Goal: Task Accomplishment & Management: Use online tool/utility

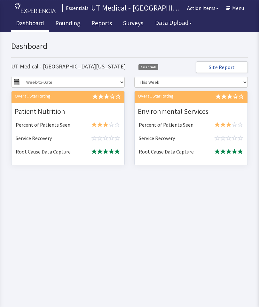
click at [72, 30] on link "Rounding" at bounding box center [68, 24] width 35 height 16
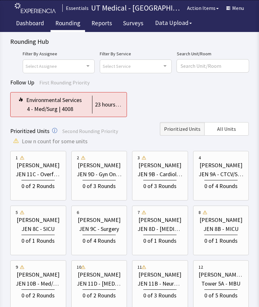
click at [226, 135] on button "All Units" at bounding box center [226, 128] width 44 height 13
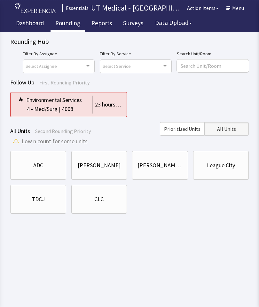
click at [106, 204] on div "CLC" at bounding box center [99, 199] width 45 height 22
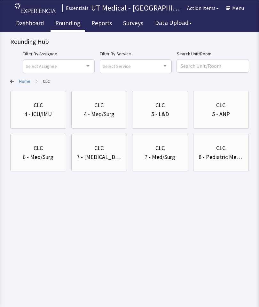
click at [46, 161] on div "6 - Med/Surg" at bounding box center [38, 157] width 31 height 9
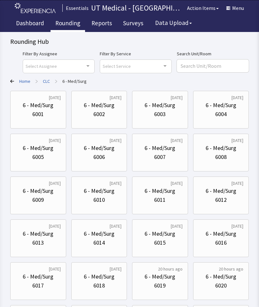
click at [164, 162] on div "6 - Med/Surg 6007" at bounding box center [159, 152] width 45 height 31
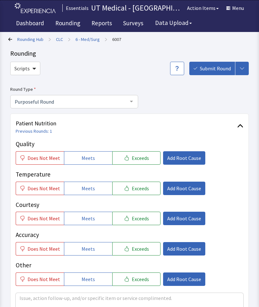
click at [92, 188] on button "Meets" at bounding box center [88, 188] width 48 height 13
click at [89, 221] on span "Meets" at bounding box center [88, 219] width 13 height 8
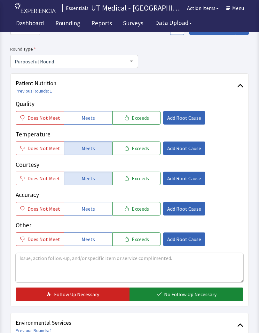
scroll to position [41, 0]
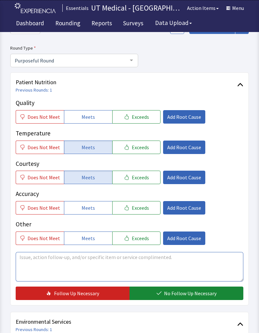
click at [114, 264] on textarea at bounding box center [130, 266] width 228 height 29
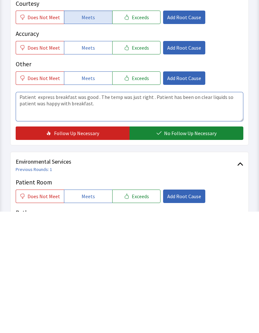
type textarea "Patient express breakfast was good . The temp was just right . Patient has been…"
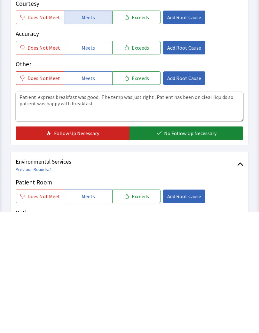
click at [197, 247] on button "No Follow Up Necessary" at bounding box center [186, 253] width 114 height 13
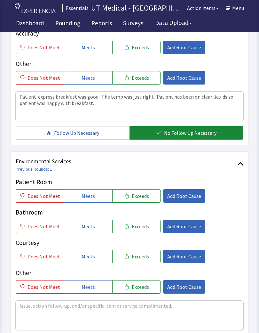
click at [87, 197] on span "Meets" at bounding box center [88, 196] width 13 height 8
click at [90, 230] on button "Meets" at bounding box center [88, 225] width 48 height 13
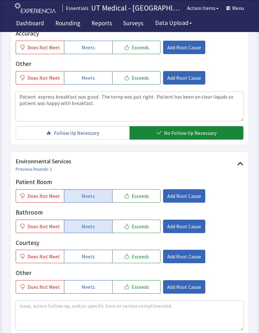
click at [86, 258] on span "Meets" at bounding box center [88, 256] width 13 height 8
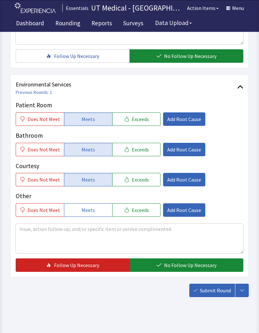
scroll to position [280, 0]
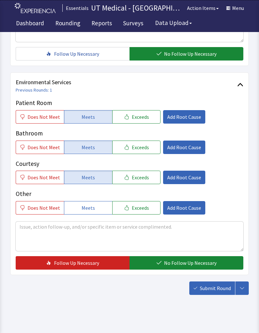
click at [220, 267] on button "No Follow Up Necessary" at bounding box center [186, 262] width 114 height 13
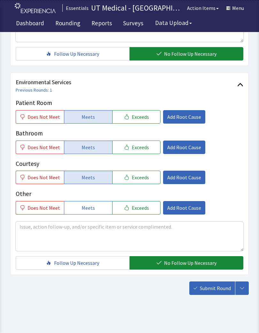
click at [210, 294] on button "Submit Round" at bounding box center [212, 287] width 46 height 13
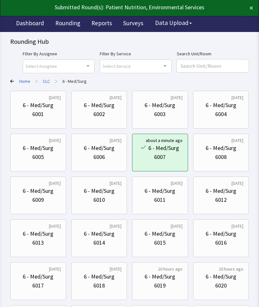
click at [43, 111] on div "6001" at bounding box center [38, 114] width 12 height 9
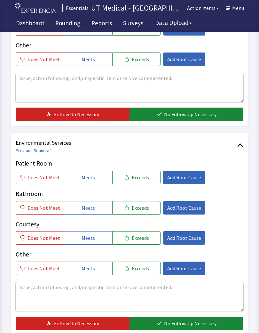
scroll to position [221, 0]
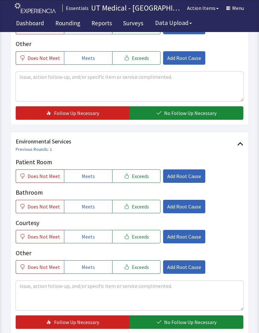
click at [95, 175] on button "Meets" at bounding box center [88, 175] width 48 height 13
click at [90, 208] on span "Meets" at bounding box center [88, 206] width 13 height 8
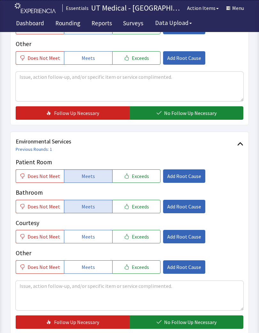
click at [87, 236] on span "Meets" at bounding box center [88, 236] width 13 height 8
click at [186, 236] on span "Add Root Cause" at bounding box center [184, 236] width 34 height 8
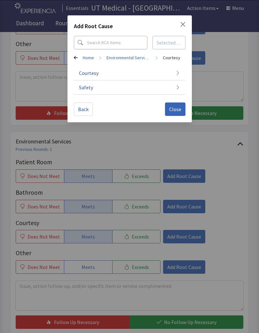
click at [172, 77] on button "Courtesy" at bounding box center [130, 73] width 112 height 14
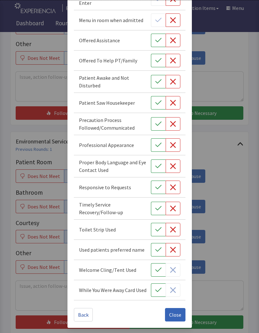
scroll to position [230, 0]
click at [156, 291] on icon "button" at bounding box center [158, 289] width 6 height 6
click at [156, 228] on icon "button" at bounding box center [158, 229] width 6 height 6
click at [175, 307] on span "Close" at bounding box center [175, 314] width 12 height 8
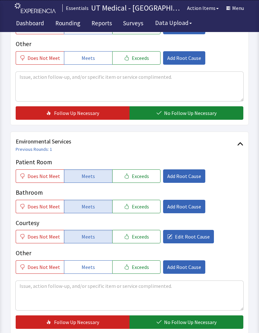
click at [187, 307] on span "No Follow Up Necessary" at bounding box center [190, 322] width 52 height 8
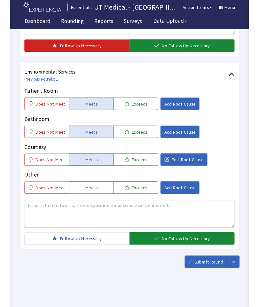
scroll to position [310, 0]
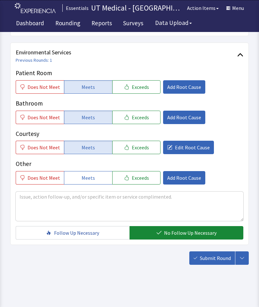
click at [210, 261] on span "Submit Round" at bounding box center [215, 258] width 31 height 8
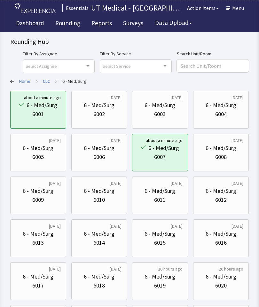
click at [47, 107] on div "6 - Med/Surg" at bounding box center [42, 105] width 31 height 9
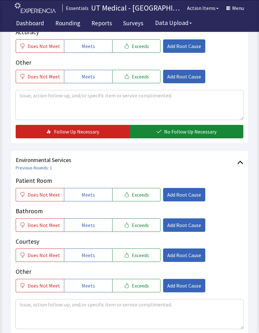
scroll to position [204, 0]
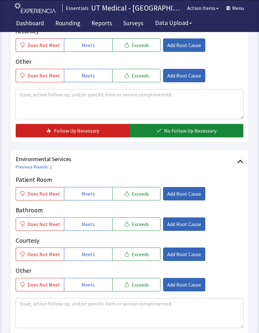
click at [45, 169] on link "Previous Rounds: 1" at bounding box center [34, 167] width 36 height 6
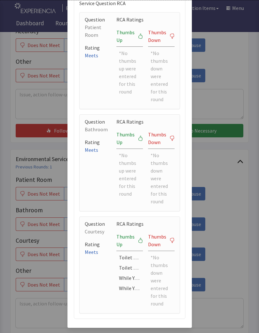
scroll to position [129, 0]
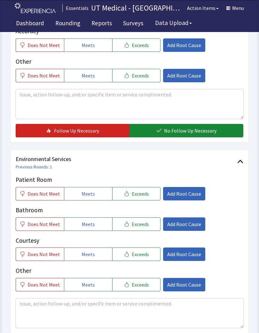
click at [242, 214] on div "Previous Rounds Round Submitted - Sep 9, 2025, 10:35 AM Environmental Services …" at bounding box center [129, 105] width 246 height 438
click at [139, 307] on textarea at bounding box center [130, 312] width 228 height 29
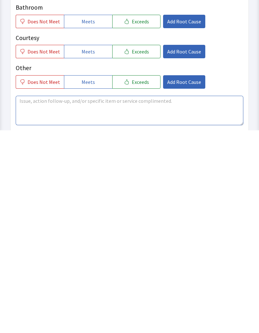
scroll to position [285, 0]
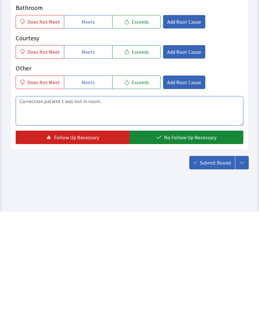
type textarea "Correction patient t was not in room ."
click at [200, 255] on span "No Follow Up Necessary" at bounding box center [190, 259] width 52 height 8
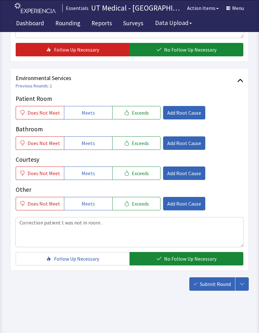
click at [82, 112] on span "Meets" at bounding box center [88, 113] width 13 height 8
click at [84, 143] on span "Meets" at bounding box center [88, 143] width 13 height 8
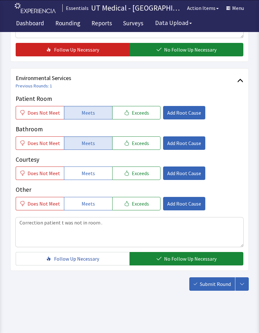
click at [92, 176] on button "Meets" at bounding box center [88, 172] width 48 height 13
click at [184, 170] on span "Add Root Cause" at bounding box center [184, 173] width 34 height 8
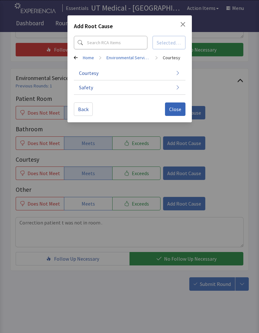
click at [180, 71] on button "Courtesy" at bounding box center [130, 73] width 112 height 14
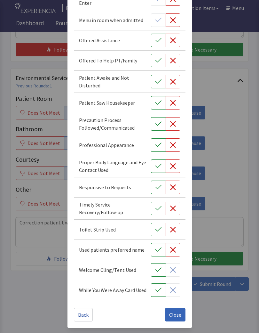
scroll to position [230, 0]
click at [157, 292] on icon "button" at bounding box center [158, 289] width 6 height 6
click at [154, 230] on button "button" at bounding box center [158, 229] width 15 height 13
click at [174, 307] on button "Close" at bounding box center [175, 314] width 20 height 13
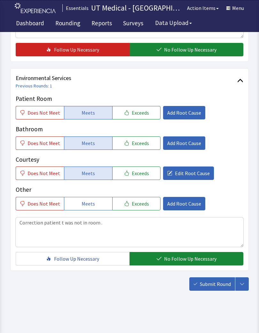
click at [208, 286] on span "Submit Round" at bounding box center [215, 284] width 31 height 8
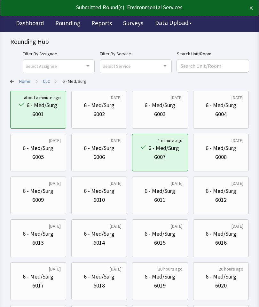
click at [46, 82] on link "CLC" at bounding box center [46, 81] width 7 height 6
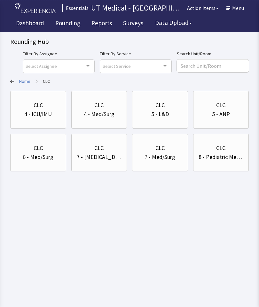
click at [43, 115] on div "4 - ICU/IMU" at bounding box center [37, 114] width 27 height 9
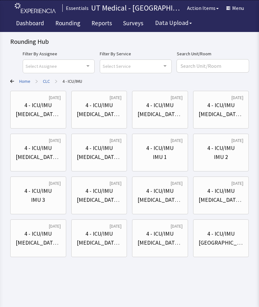
click at [20, 83] on link "Home" at bounding box center [24, 81] width 11 height 6
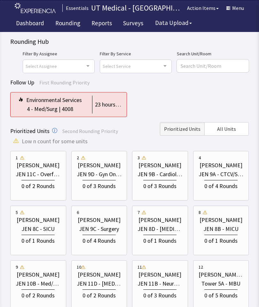
click at [231, 129] on span "All Units" at bounding box center [226, 129] width 19 height 8
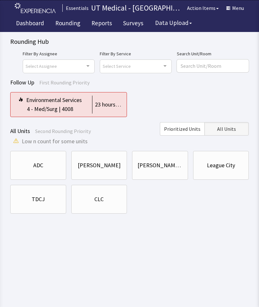
click at [110, 211] on div "CLC" at bounding box center [99, 199] width 56 height 29
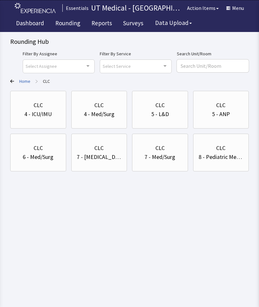
click at [100, 106] on div "CLC" at bounding box center [98, 105] width 9 height 9
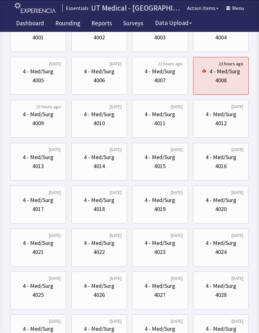
scroll to position [82, 0]
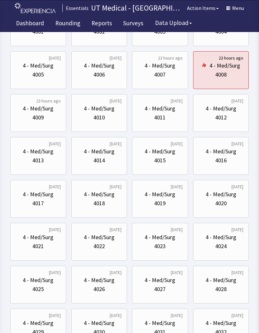
click at [233, 157] on div "4016" at bounding box center [221, 160] width 45 height 9
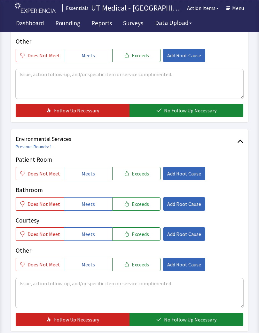
click at [91, 167] on button "Meets" at bounding box center [88, 173] width 48 height 13
click at [91, 200] on span "Meets" at bounding box center [88, 204] width 13 height 8
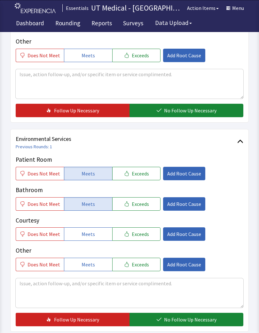
click at [87, 233] on span "Meets" at bounding box center [88, 234] width 13 height 8
click at [184, 307] on span "No Follow Up Necessary" at bounding box center [190, 319] width 52 height 8
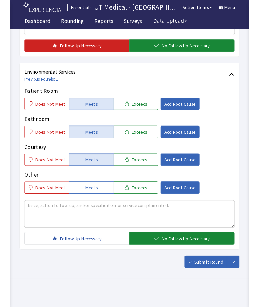
scroll to position [310, 0]
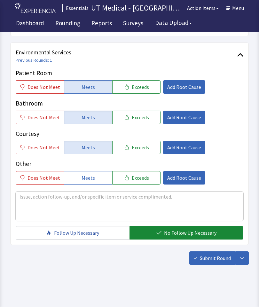
click at [207, 263] on button "Submit Round" at bounding box center [212, 257] width 46 height 13
click at [216, 262] on div "Submit Round Assign, Notify, & Submit Assign & Submit Notify & Submit Submit" at bounding box center [218, 257] width 59 height 13
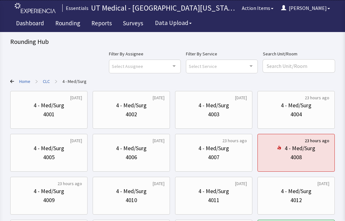
click at [48, 83] on link "CLC" at bounding box center [46, 81] width 7 height 6
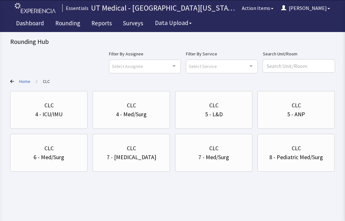
click at [71, 153] on div "6 - Med/Surg" at bounding box center [49, 157] width 67 height 9
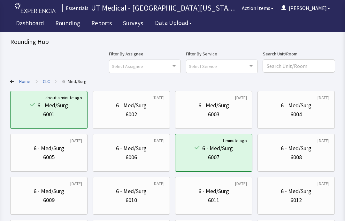
click at [259, 155] on div "6008" at bounding box center [296, 157] width 67 height 9
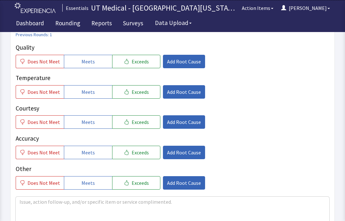
scroll to position [93, 0]
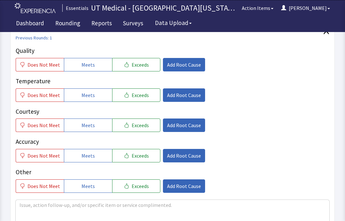
click at [89, 93] on span "Meets" at bounding box center [88, 95] width 13 height 8
click at [90, 124] on span "Meets" at bounding box center [88, 125] width 13 height 8
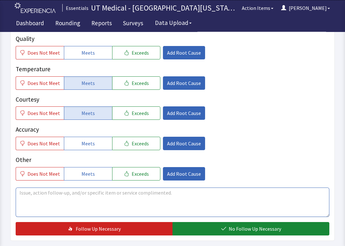
click at [176, 192] on textarea at bounding box center [173, 202] width 314 height 29
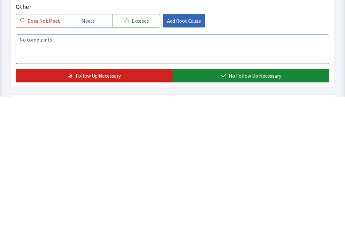
type textarea "No complaints"
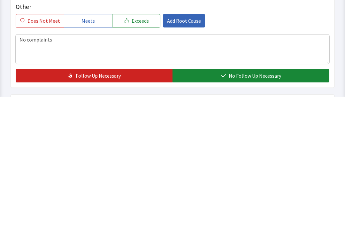
click at [257, 220] on span "No Follow Up Necessary" at bounding box center [255, 225] width 52 height 8
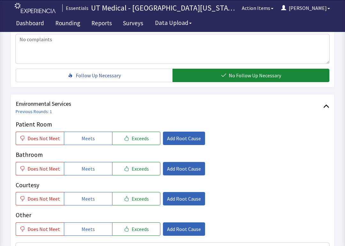
click at [95, 135] on button "Meets" at bounding box center [88, 138] width 48 height 13
click at [96, 168] on button "Meets" at bounding box center [88, 168] width 48 height 13
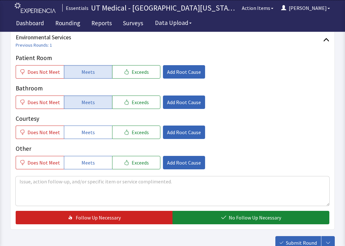
click at [238, 215] on span "No Follow Up Necessary" at bounding box center [255, 218] width 52 height 8
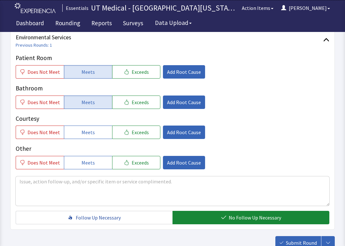
click at [299, 220] on span "Submit Round" at bounding box center [301, 243] width 31 height 8
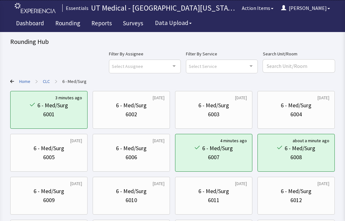
click at [322, 10] on button "[PERSON_NAME]" at bounding box center [306, 8] width 57 height 13
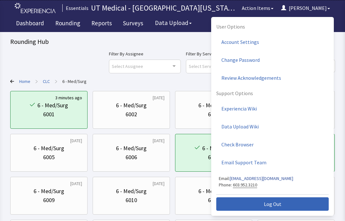
scroll to position [17, 0]
click at [272, 203] on span "Log Out" at bounding box center [273, 204] width 18 height 8
